Goal: Task Accomplishment & Management: Manage account settings

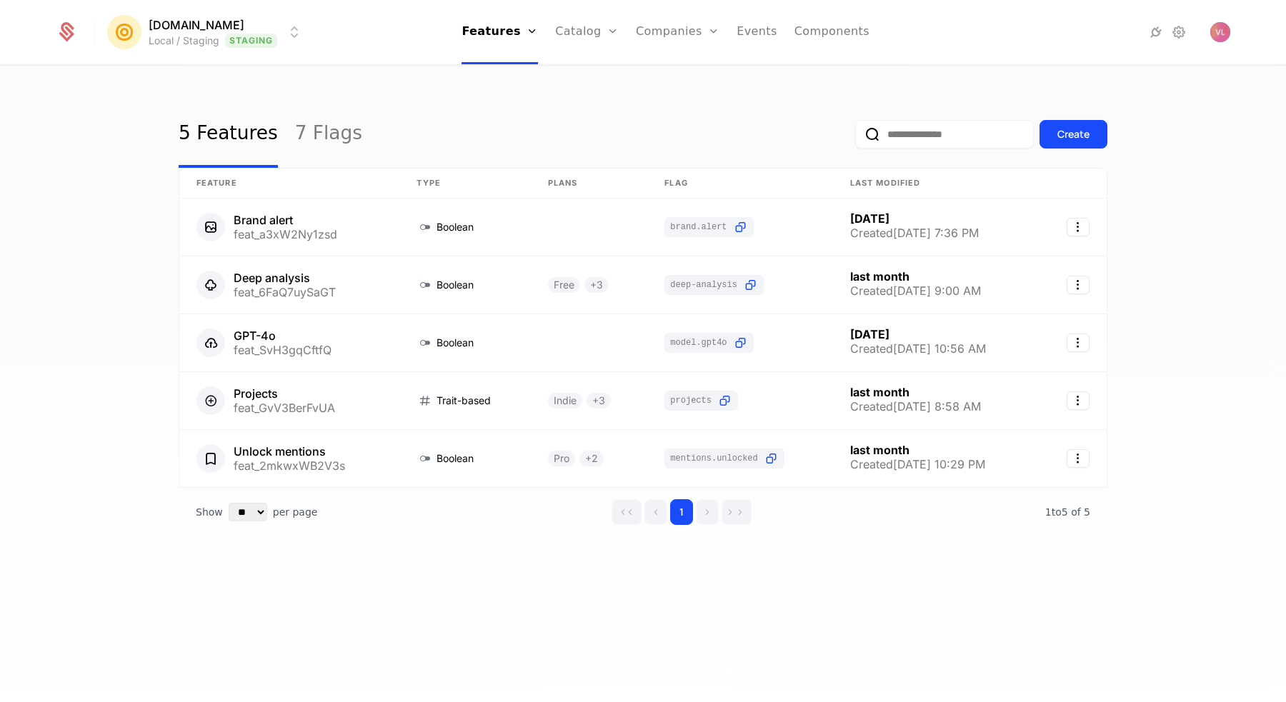
click at [239, 26] on html "[DOMAIN_NAME] Local / Staging Staging Features Features Flags Catalog Plans Add…" at bounding box center [643, 351] width 1286 height 702
click at [239, 101] on div "Production Prod" at bounding box center [233, 103] width 242 height 29
click at [632, 34] on link "Companies" at bounding box center [664, 32] width 84 height 64
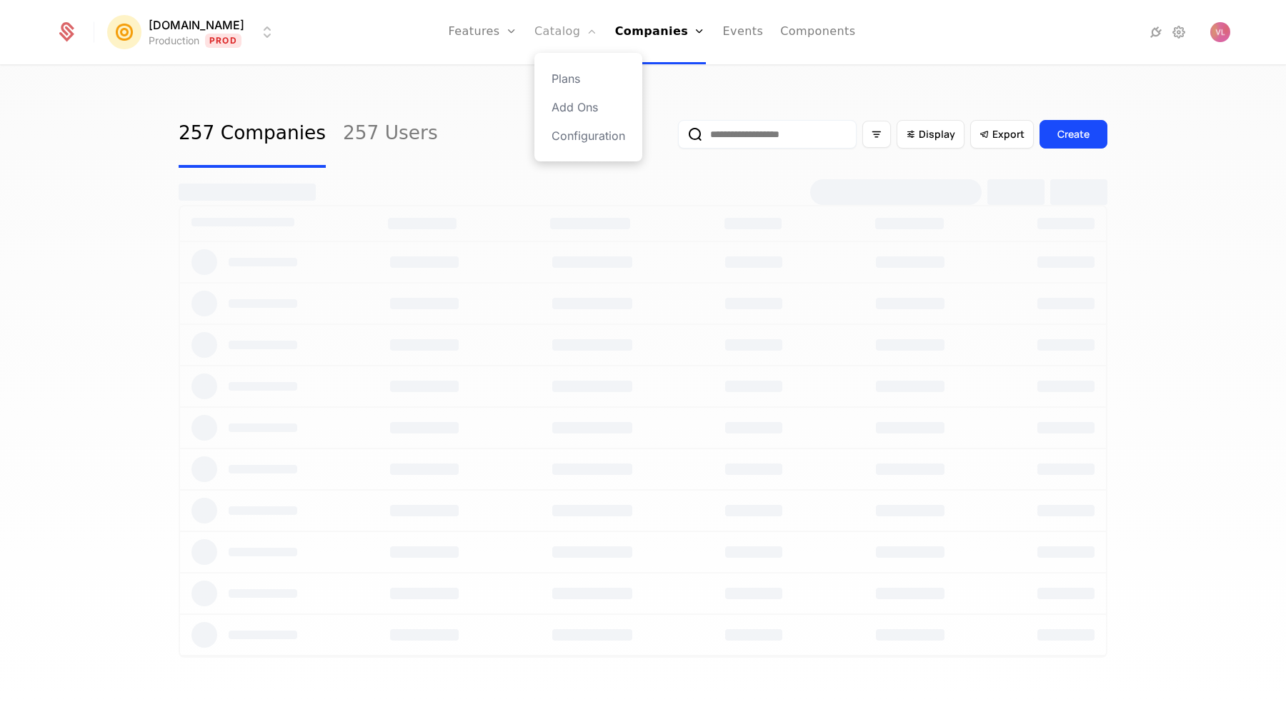
click at [557, 34] on link "Catalog" at bounding box center [566, 32] width 64 height 64
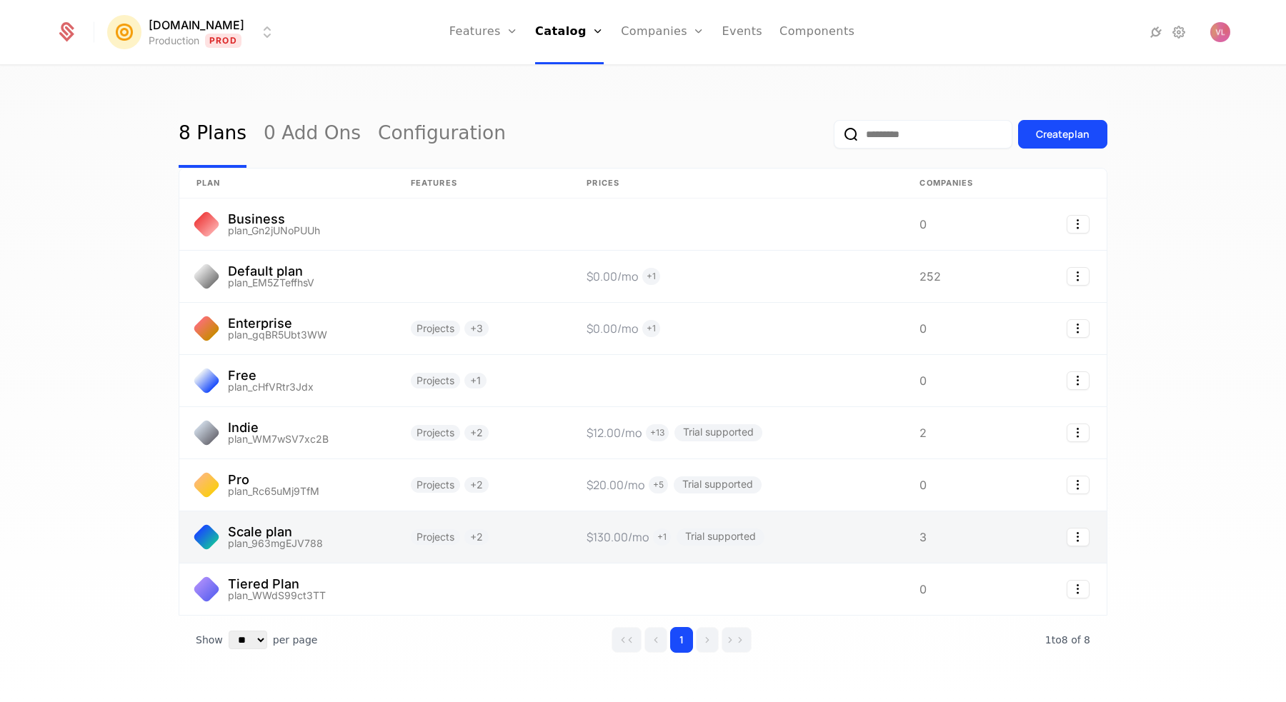
click at [329, 523] on link at bounding box center [286, 537] width 214 height 51
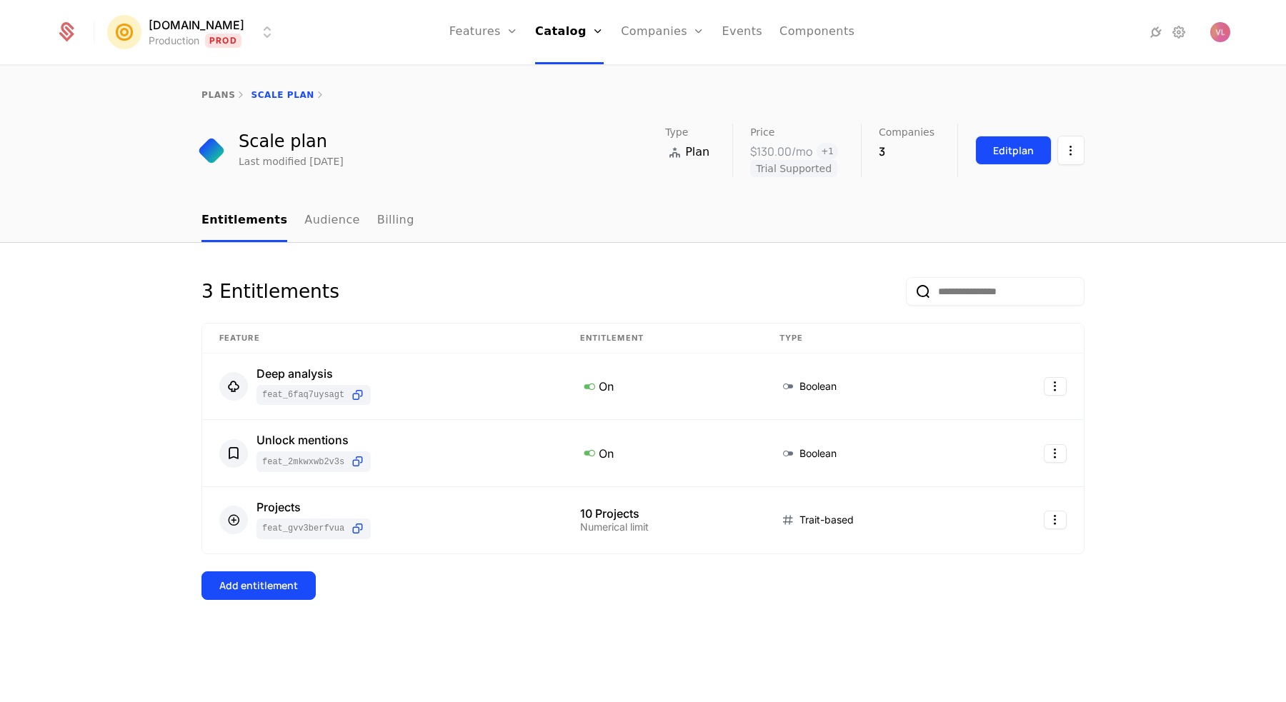
click at [1008, 148] on div "Edit plan" at bounding box center [1013, 151] width 41 height 14
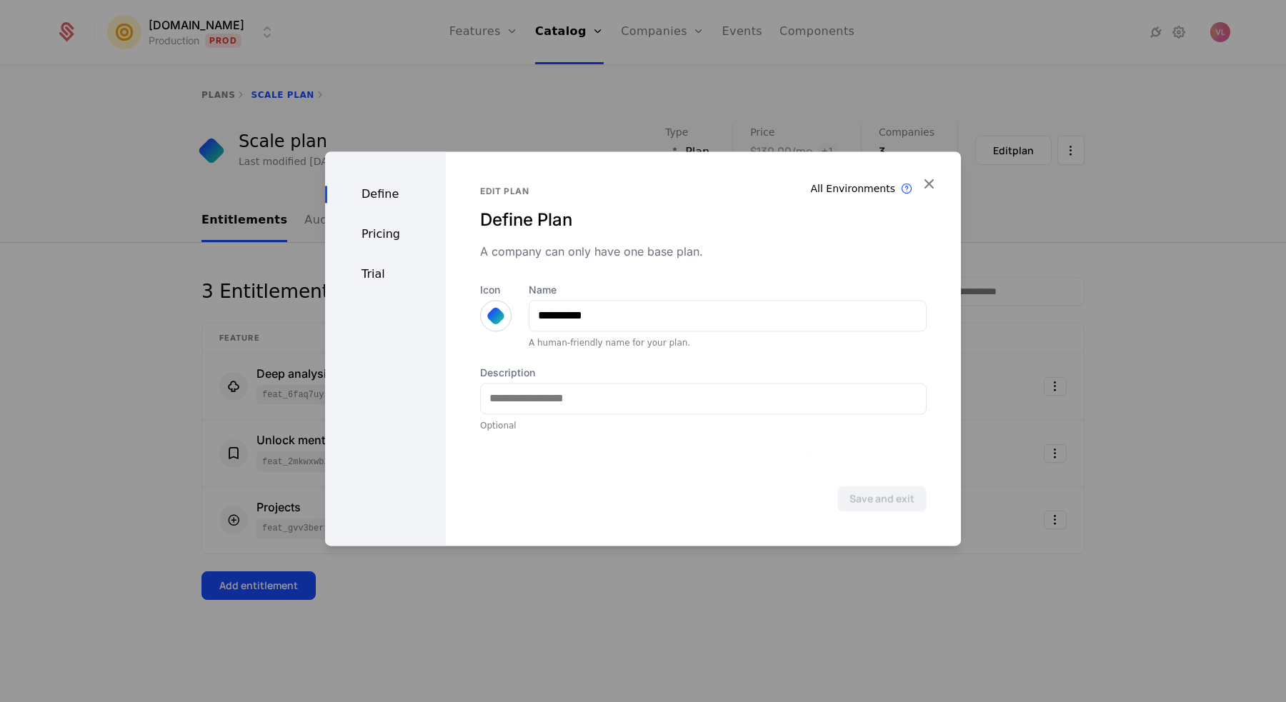
click at [394, 232] on div "Pricing" at bounding box center [385, 234] width 121 height 17
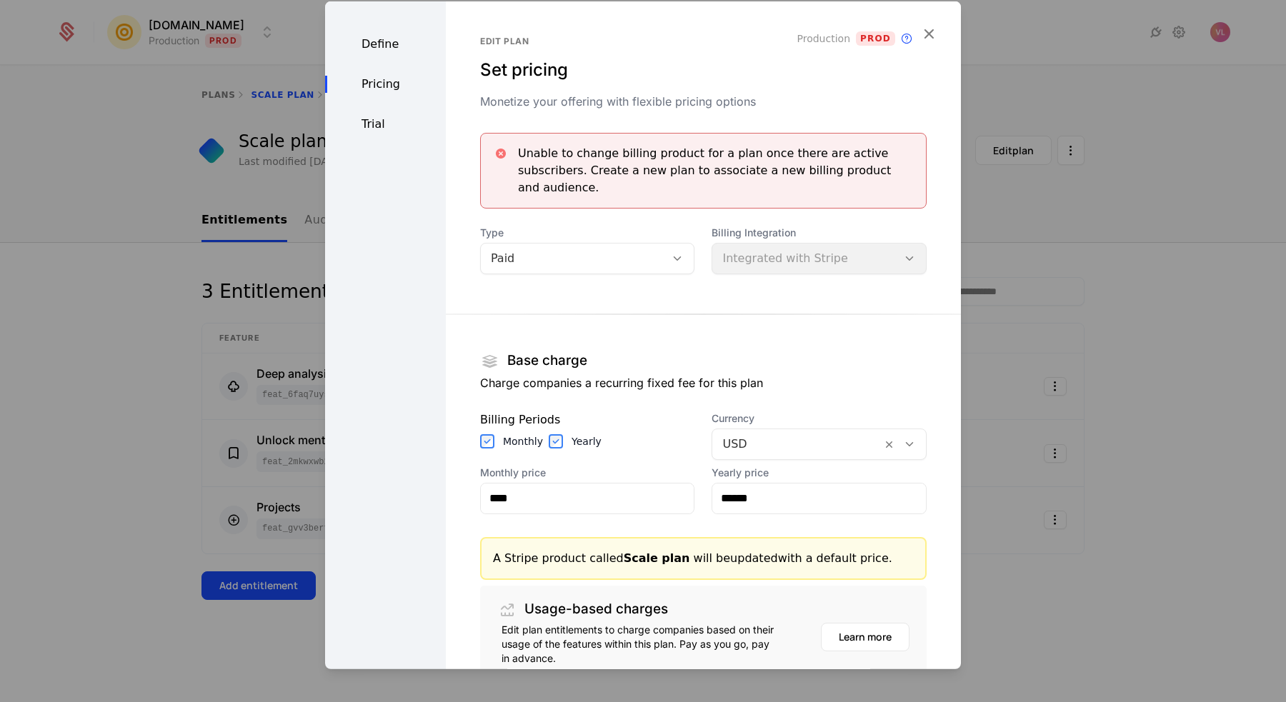
click at [532, 411] on div "Billing Periods" at bounding box center [587, 419] width 215 height 17
click at [531, 494] on input "****" at bounding box center [588, 498] width 214 height 30
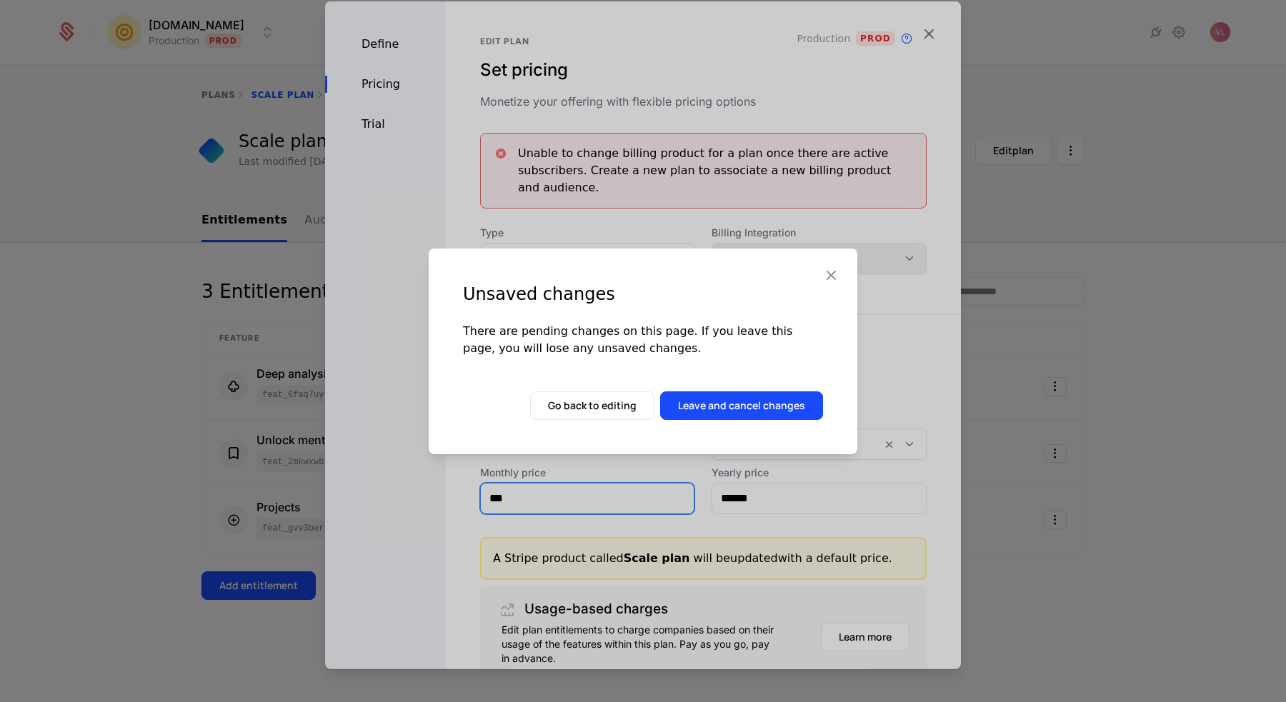
type input "***"
click at [836, 277] on icon "button" at bounding box center [831, 275] width 19 height 19
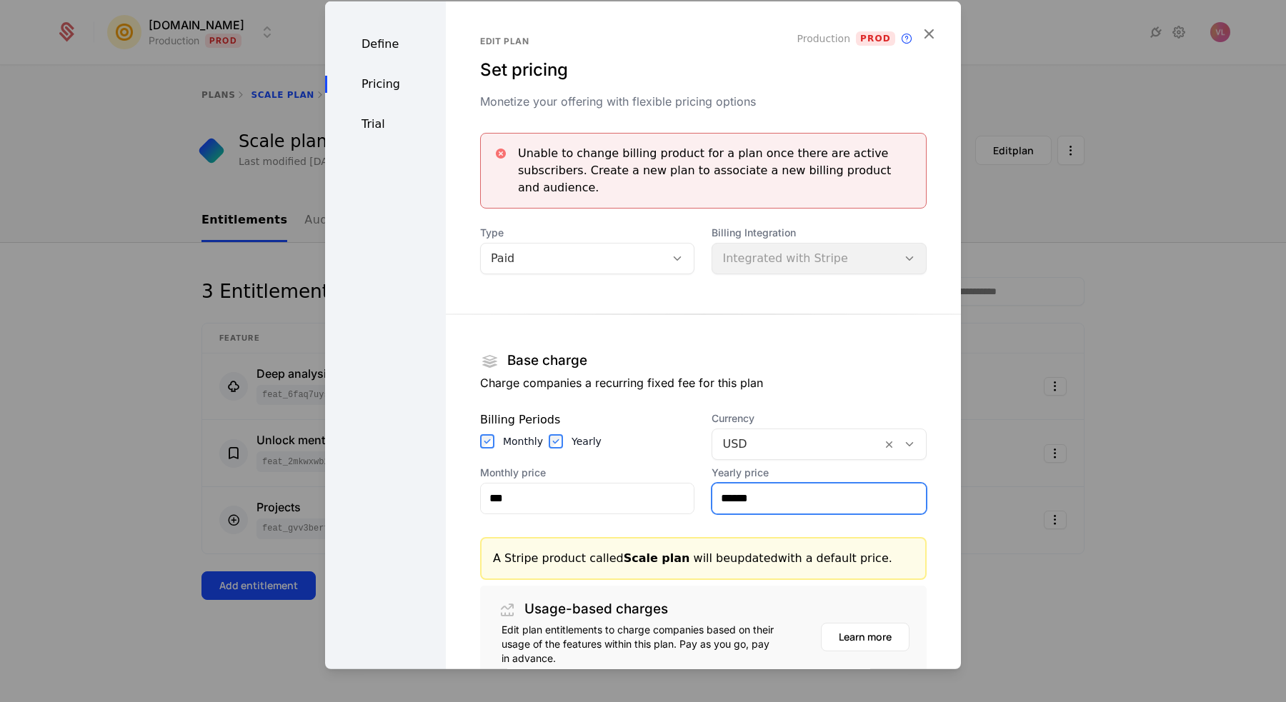
click at [754, 487] on input "******" at bounding box center [819, 498] width 214 height 30
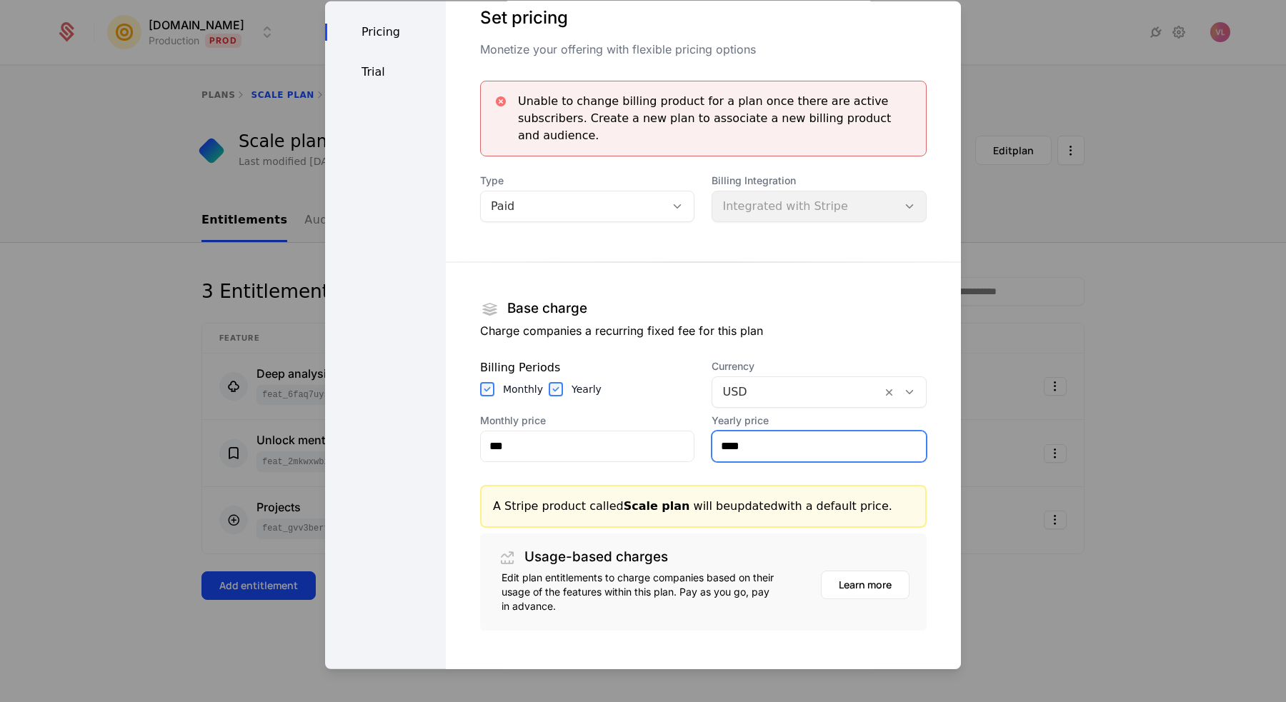
scroll to position [111, 0]
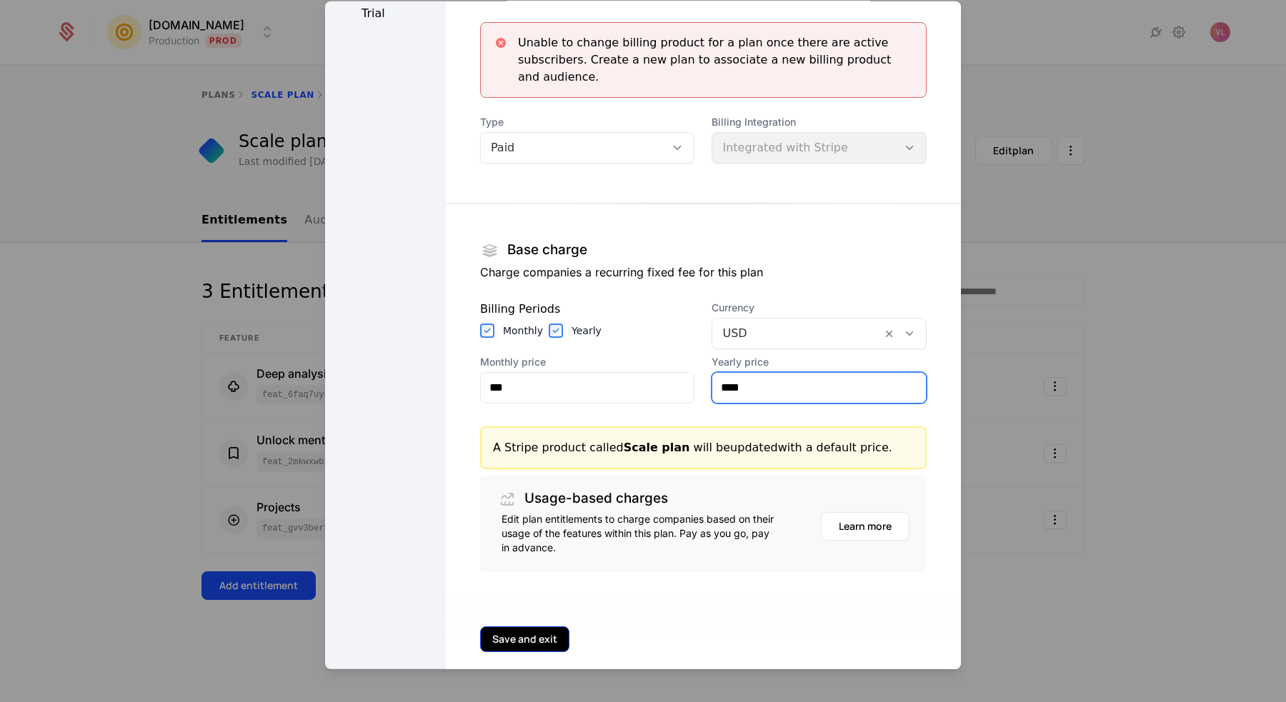
type input "****"
click at [521, 626] on button "Save and exit" at bounding box center [524, 639] width 89 height 26
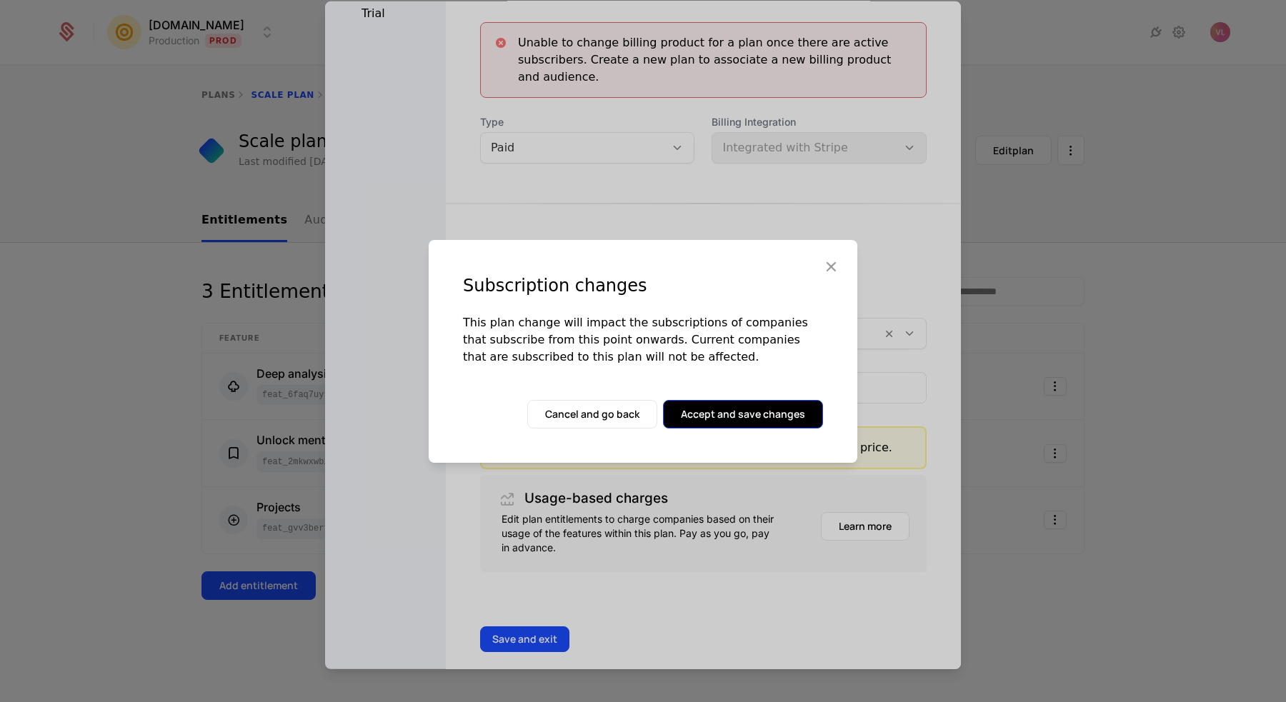
click at [753, 412] on button "Accept and save changes" at bounding box center [743, 414] width 160 height 29
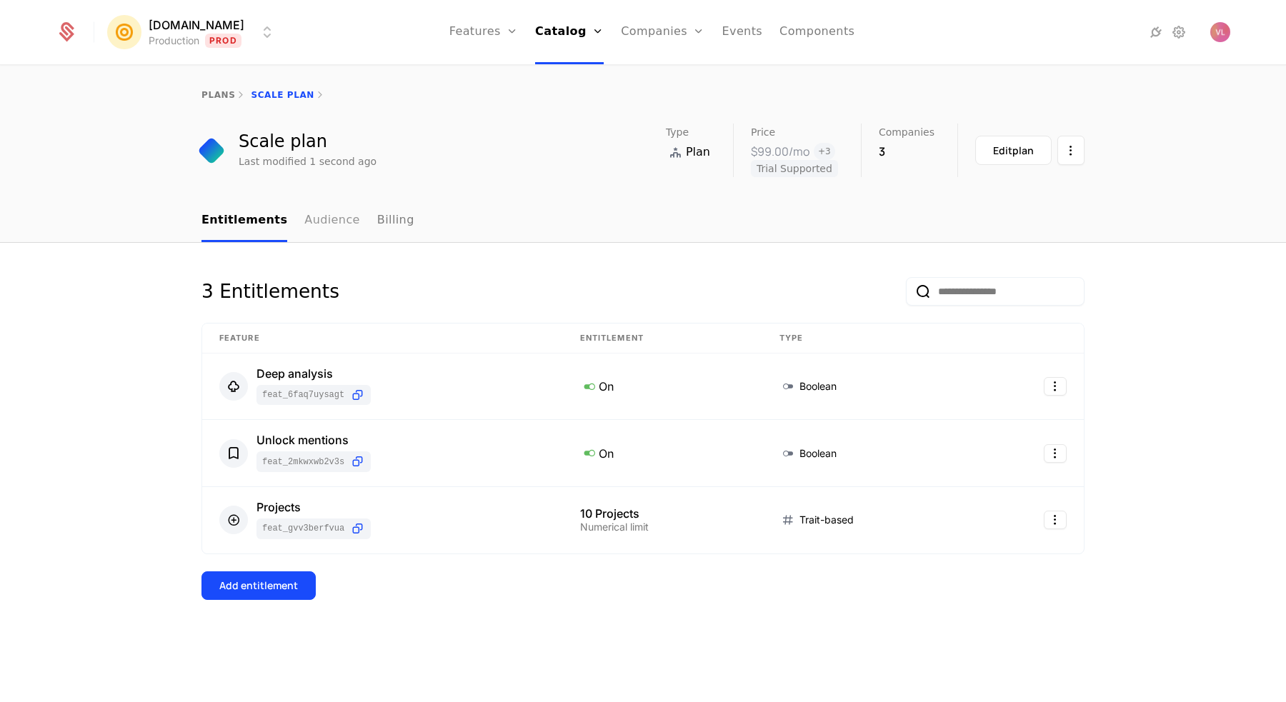
click at [305, 229] on link "Audience" at bounding box center [332, 221] width 56 height 42
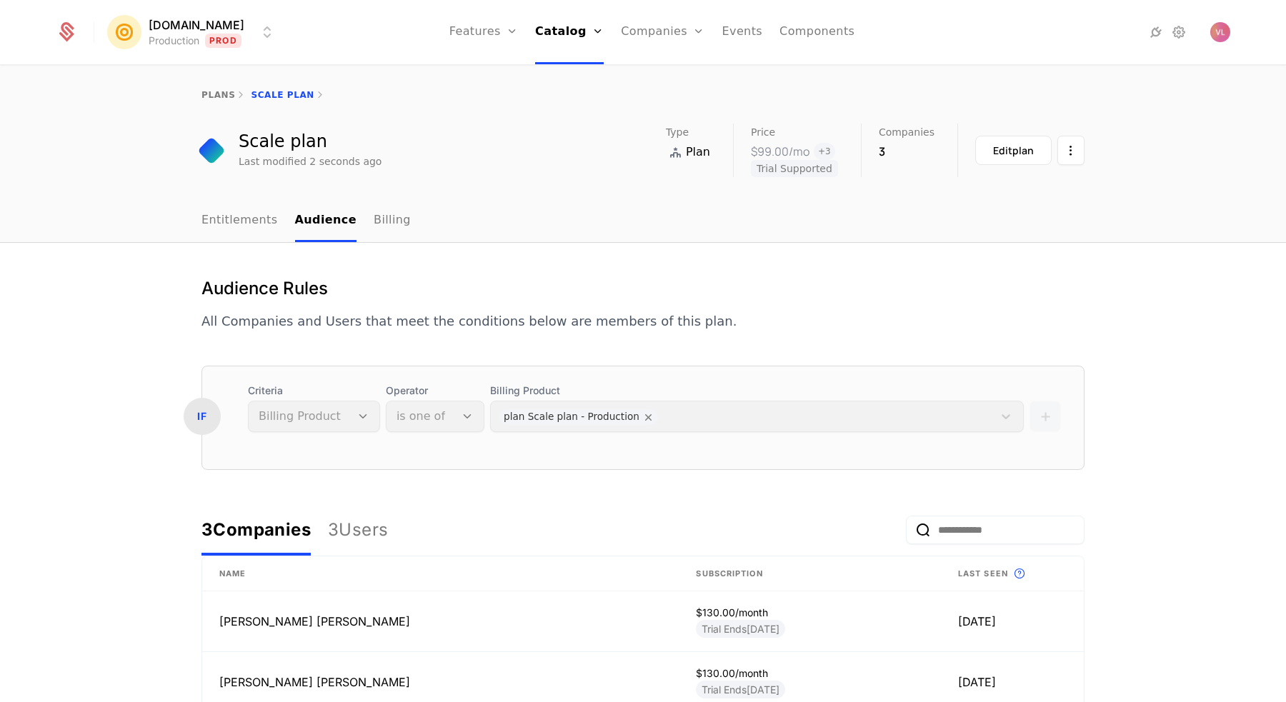
scroll to position [198, 0]
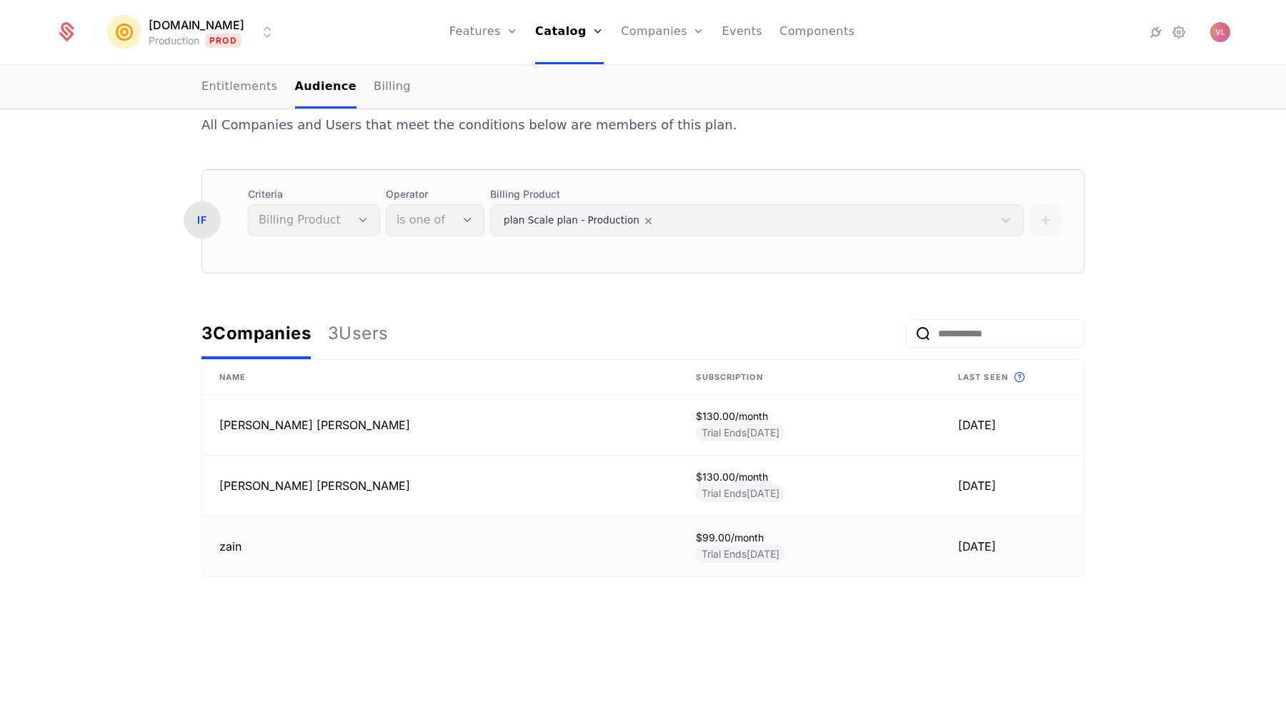
click at [258, 554] on td "zain" at bounding box center [440, 547] width 477 height 60
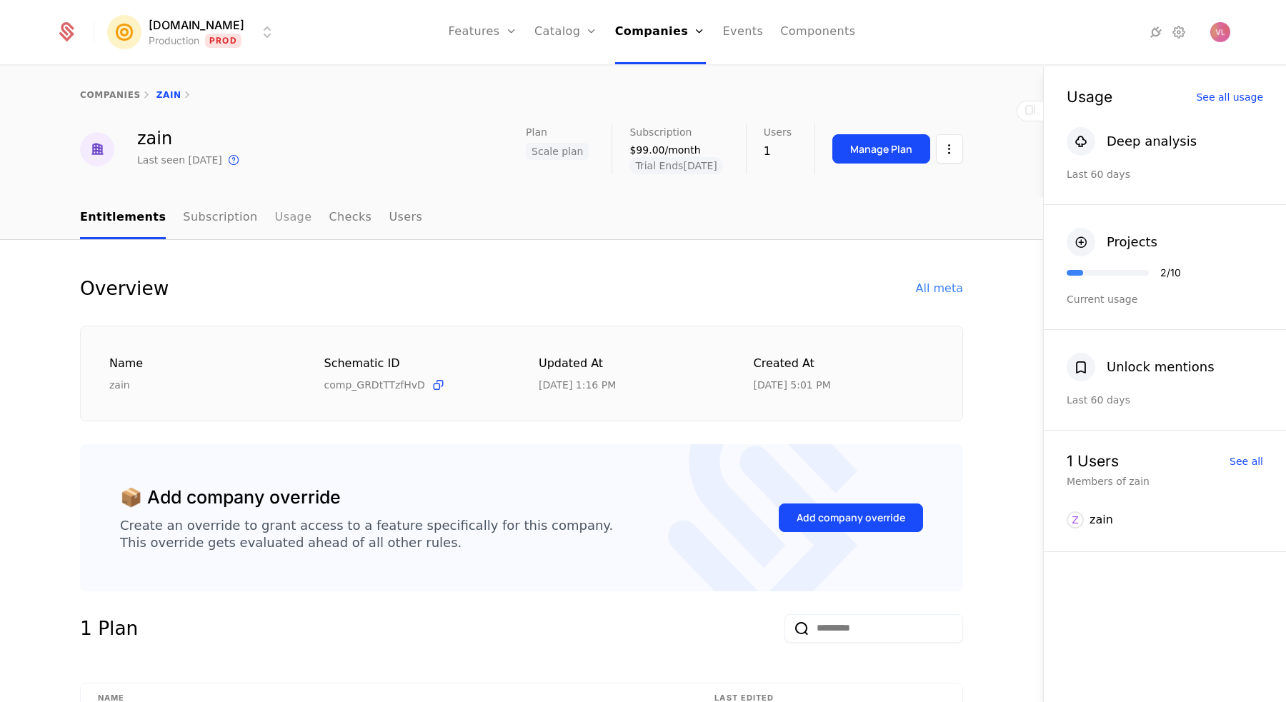
click at [275, 214] on link "Usage" at bounding box center [293, 218] width 37 height 42
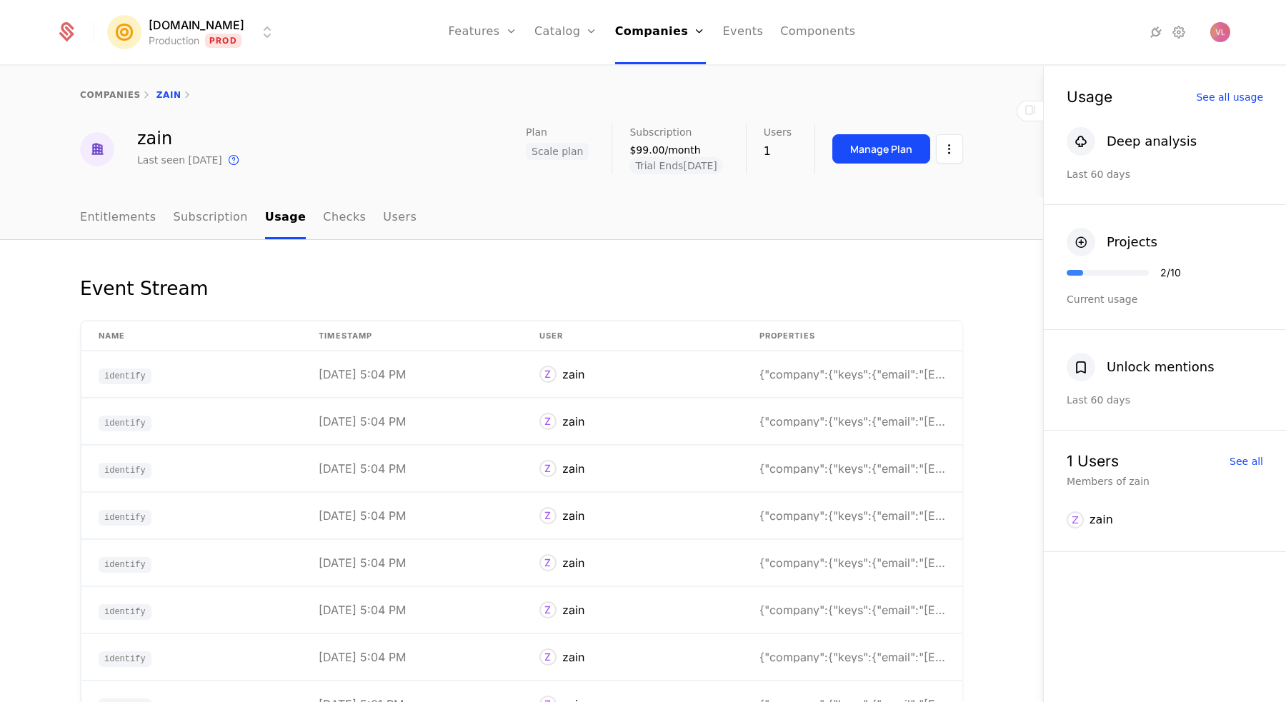
click at [338, 113] on div "companies zain" at bounding box center [521, 94] width 1043 height 57
click at [422, 176] on div "companies zain zain Last seen [DATE] This is the date a track or identify event…" at bounding box center [521, 131] width 1043 height 131
click at [324, 231] on link "Checks" at bounding box center [344, 218] width 43 height 42
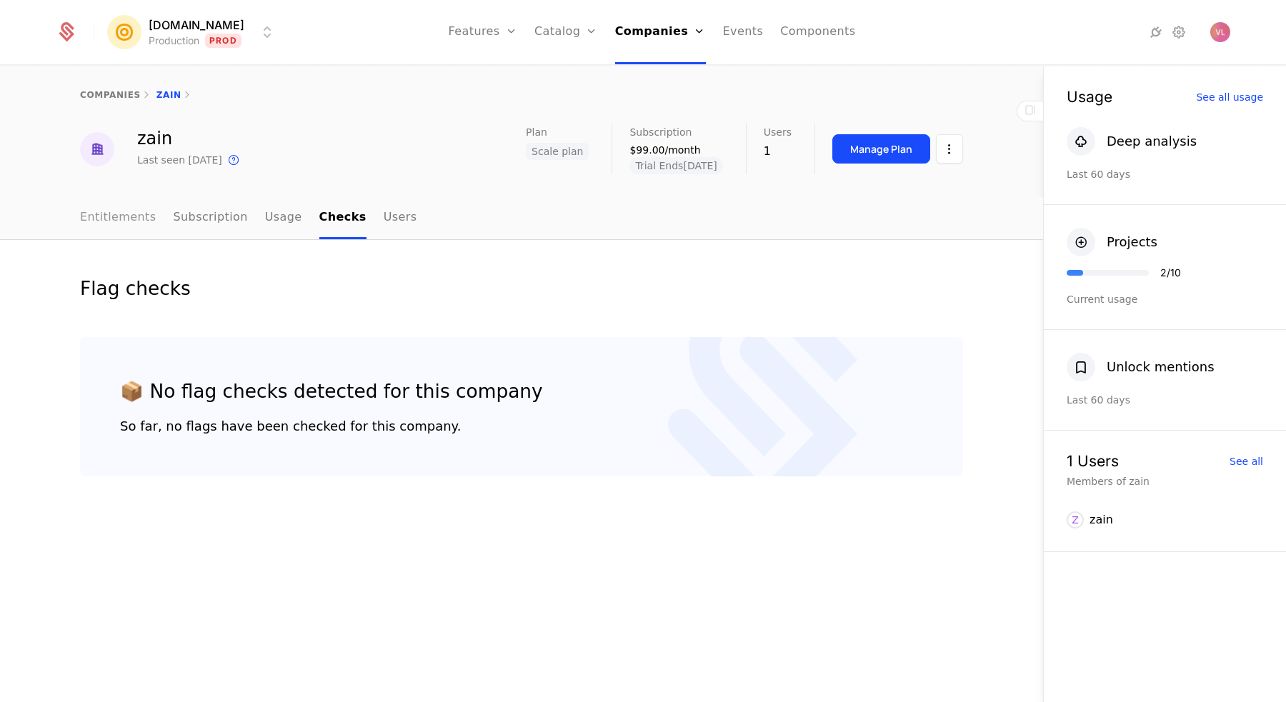
click at [130, 222] on link "Entitlements" at bounding box center [118, 218] width 76 height 42
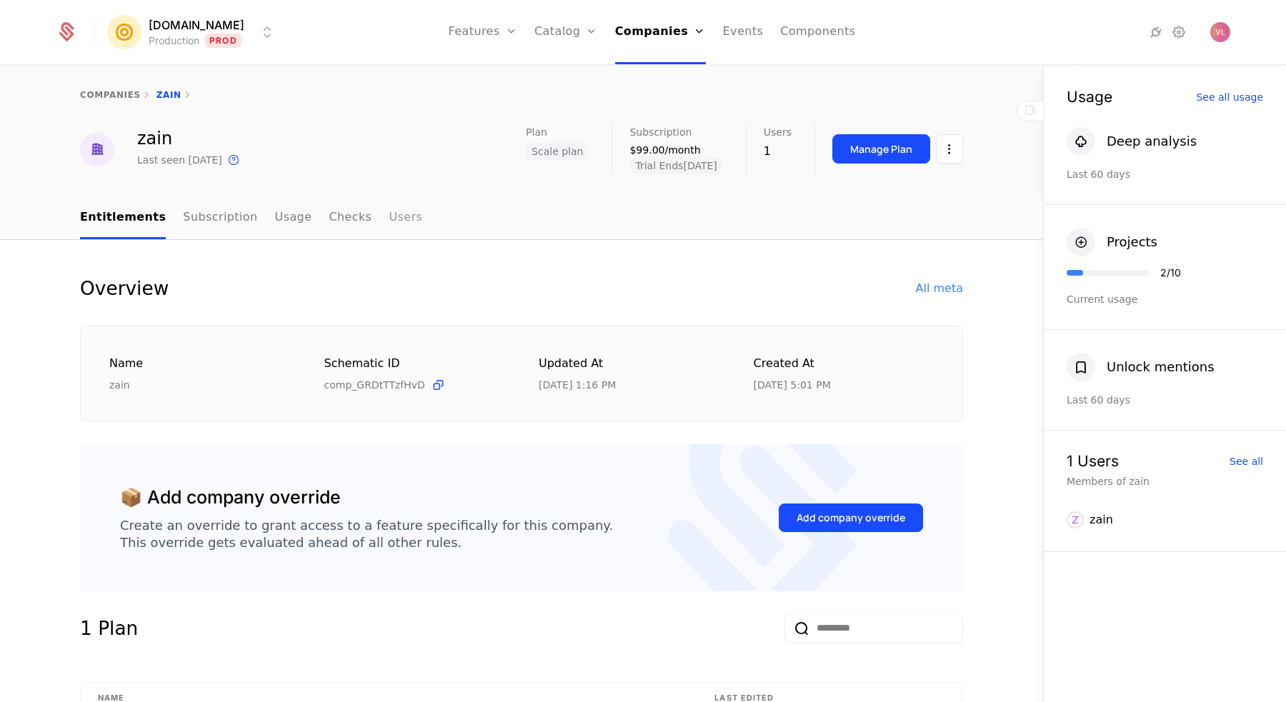
click at [390, 223] on link "Users" at bounding box center [406, 218] width 34 height 42
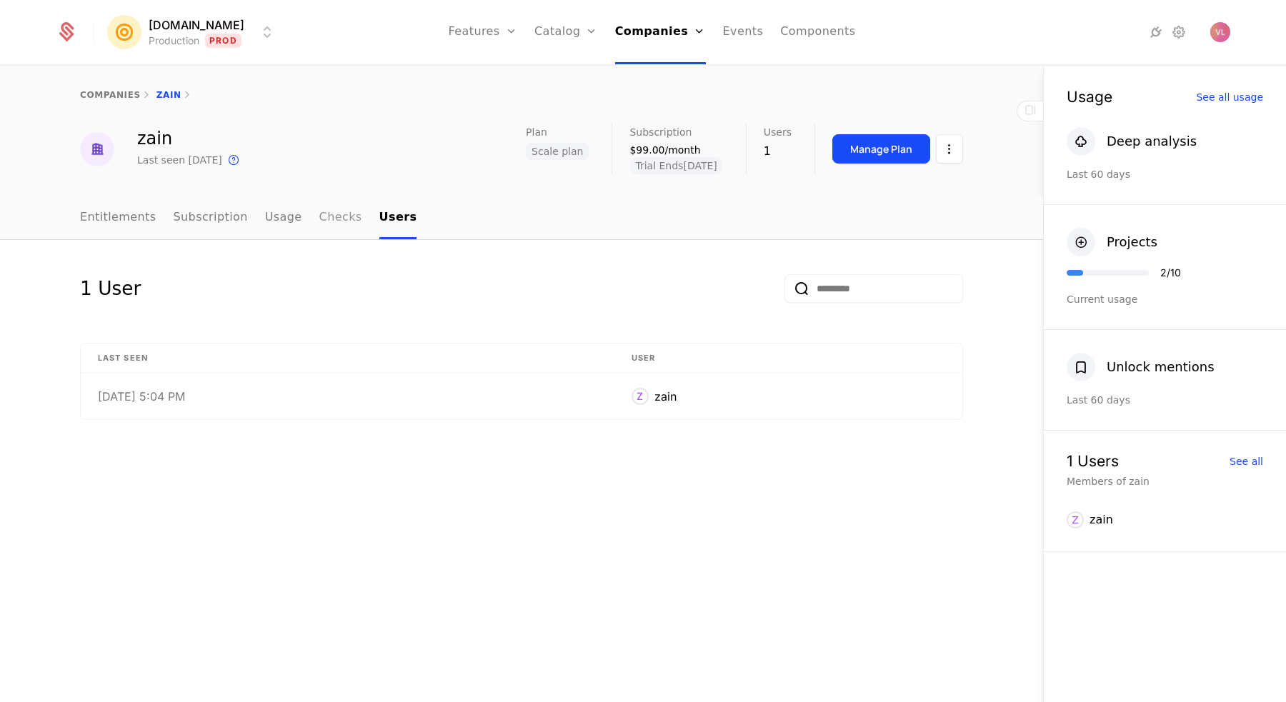
click at [332, 227] on link "Checks" at bounding box center [340, 218] width 43 height 42
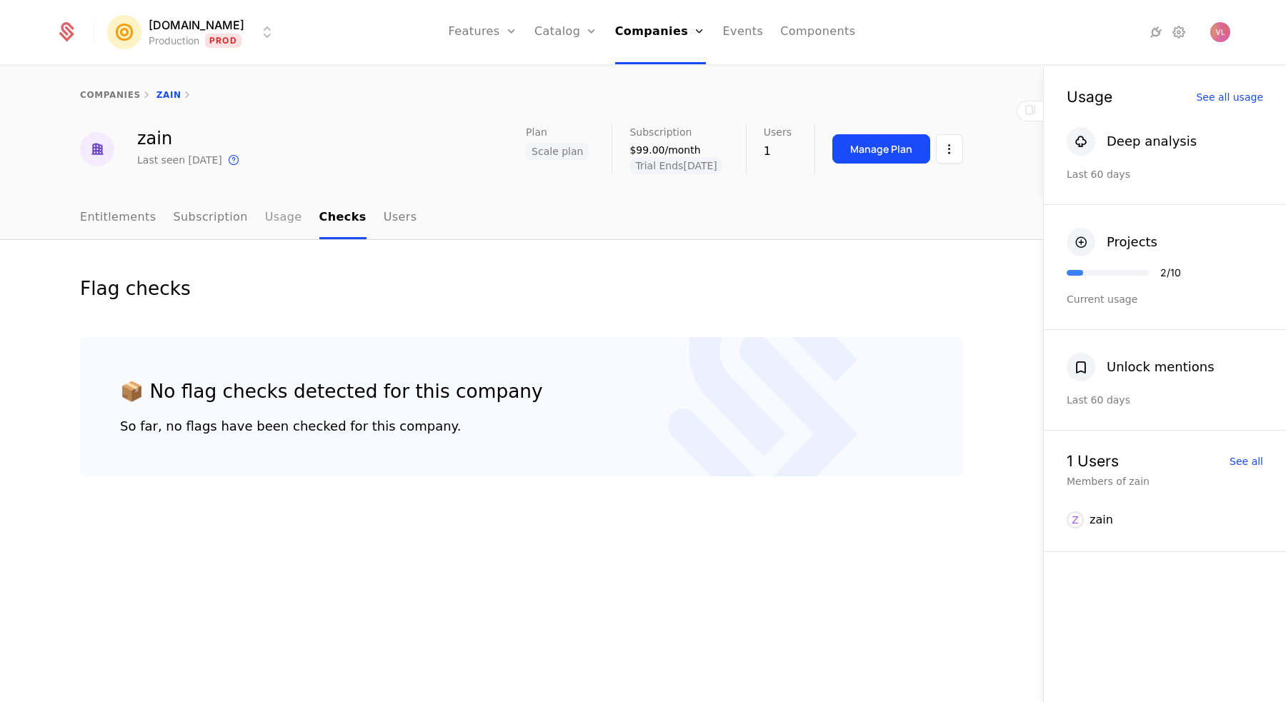
click at [277, 227] on link "Usage" at bounding box center [283, 218] width 37 height 42
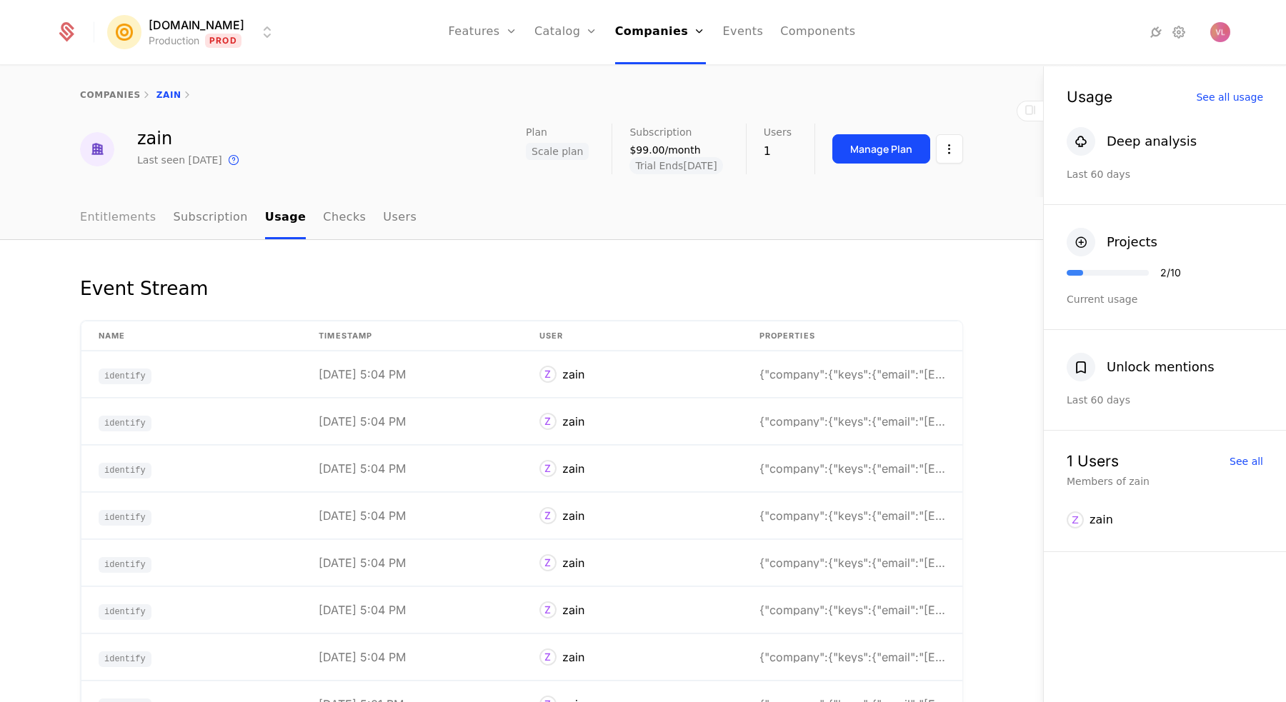
click at [131, 223] on link "Entitlements" at bounding box center [118, 218] width 76 height 42
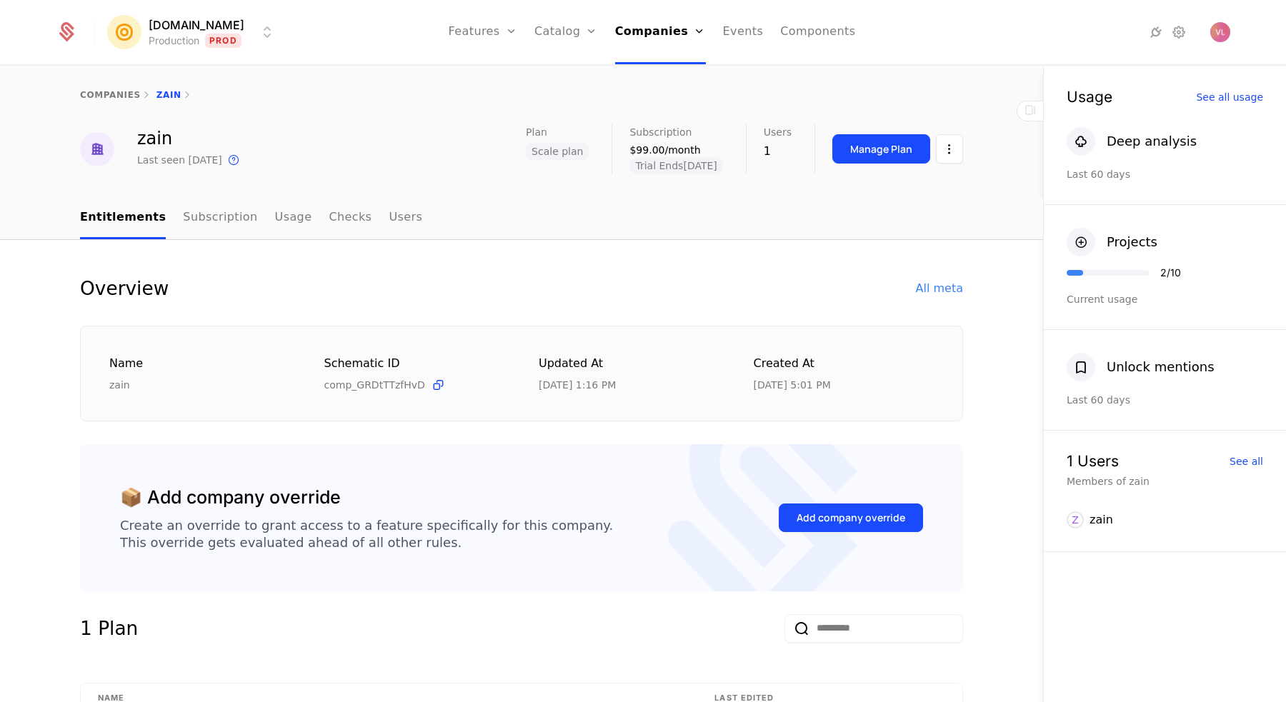
click at [408, 144] on div "zain Last seen [DATE] This is the date a track or identify event associated wit…" at bounding box center [521, 149] width 883 height 51
